Goal: Information Seeking & Learning: Learn about a topic

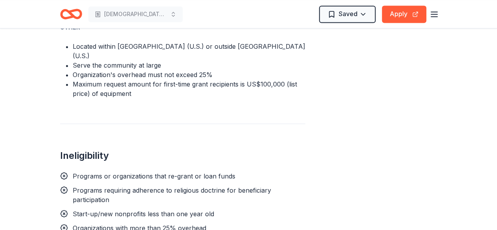
scroll to position [596, 0]
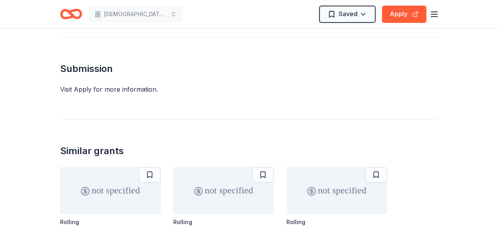
scroll to position [479, 0]
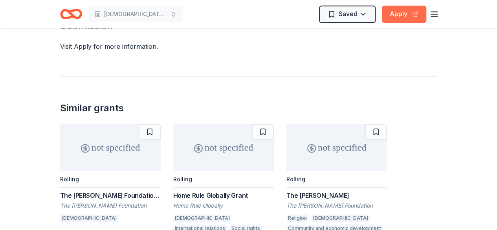
click at [397, 16] on button "Apply" at bounding box center [404, 13] width 44 height 17
click at [113, 190] on div "The [PERSON_NAME] Foundation Grant" at bounding box center [110, 194] width 101 height 9
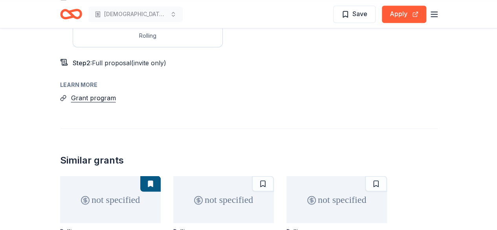
scroll to position [633, 0]
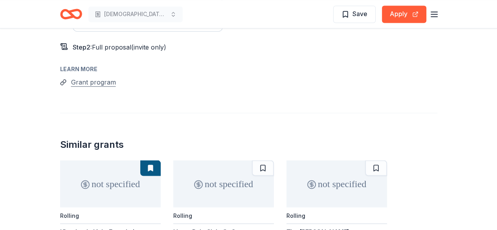
click at [104, 77] on button "Grant program" at bounding box center [93, 82] width 45 height 10
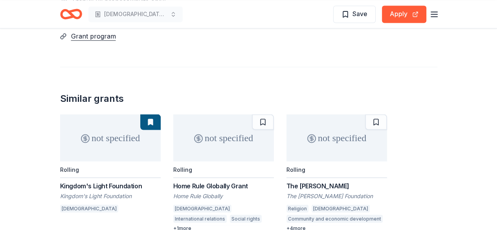
scroll to position [680, 0]
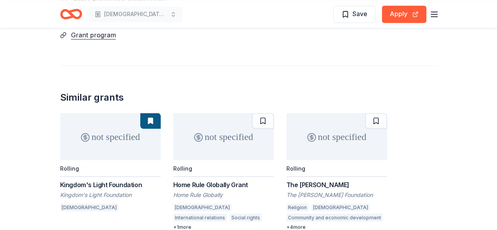
click at [310, 179] on div "The [PERSON_NAME]" at bounding box center [336, 183] width 101 height 9
click at [291, 179] on div "The [PERSON_NAME]" at bounding box center [336, 183] width 101 height 9
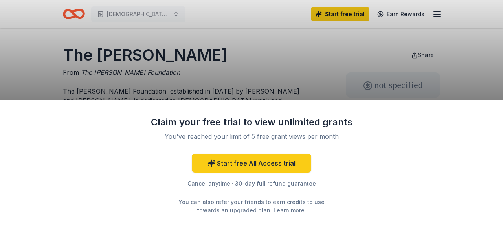
click at [479, 165] on div "Claim your free trial to view unlimited grants You've reached your limit of 5 f…" at bounding box center [251, 165] width 503 height 130
click at [485, 86] on div "Claim your free trial to view unlimited grants You've reached your limit of 5 f…" at bounding box center [251, 115] width 503 height 230
click at [496, 78] on div "Claim your free trial to view unlimited grants You've reached your limit of 5 f…" at bounding box center [251, 115] width 503 height 230
click at [97, 46] on div "Claim your free trial to view unlimited grants You've reached your limit of 5 f…" at bounding box center [251, 115] width 503 height 230
